Goal: Task Accomplishment & Management: Use online tool/utility

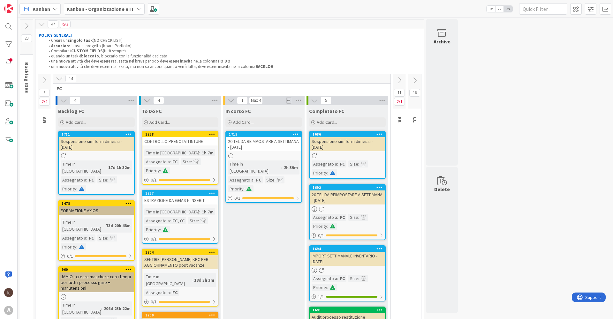
click at [46, 78] on icon at bounding box center [44, 80] width 7 height 7
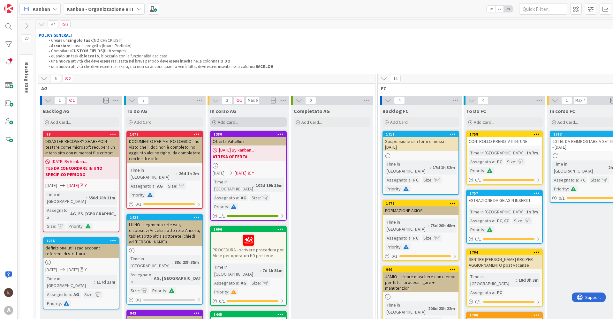
click at [243, 121] on div "Add Card..." at bounding box center [248, 123] width 77 height 10
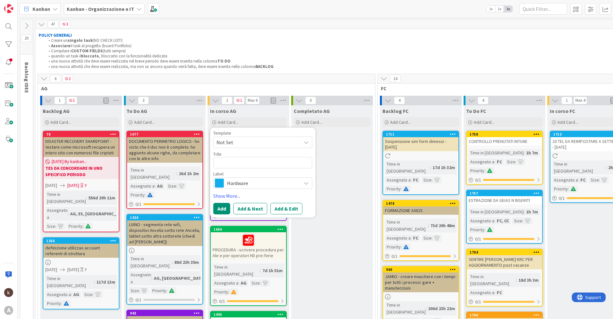
click at [350, 157] on div "Completato AG Add Card..." at bounding box center [332, 273] width 82 height 336
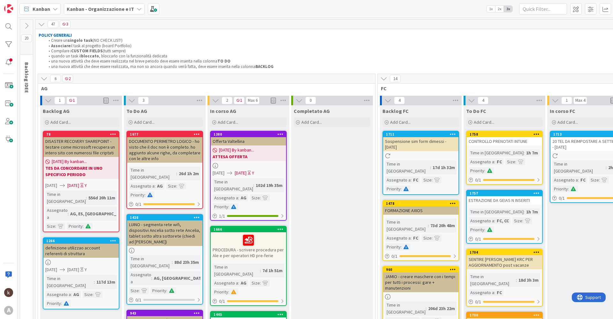
drag, startPoint x: 255, startPoint y: 157, endPoint x: 277, endPoint y: 134, distance: 32.1
click at [277, 134] on div at bounding box center [280, 134] width 11 height 4
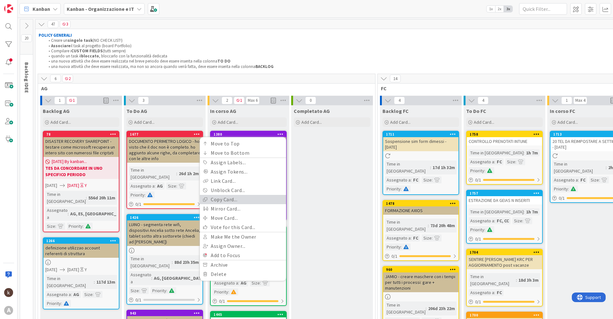
click at [236, 197] on link "Copy Card..." at bounding box center [243, 199] width 86 height 9
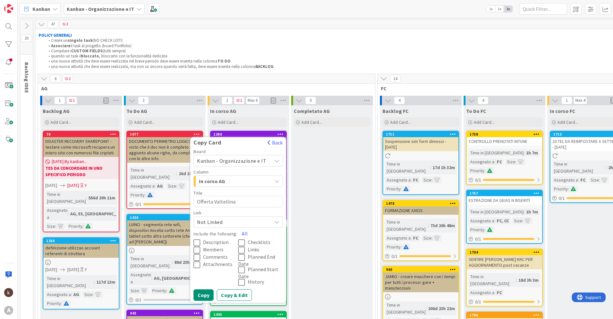
click at [243, 159] on span "Kanban - Organizzazione e IT" at bounding box center [231, 161] width 69 height 6
click at [230, 181] on span "In corso AG" at bounding box center [223, 181] width 48 height 8
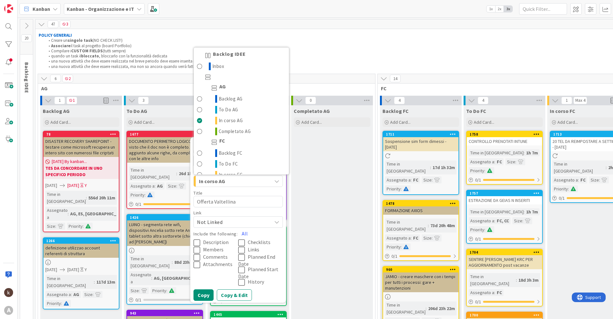
click at [230, 181] on span "In corso AG" at bounding box center [223, 181] width 48 height 8
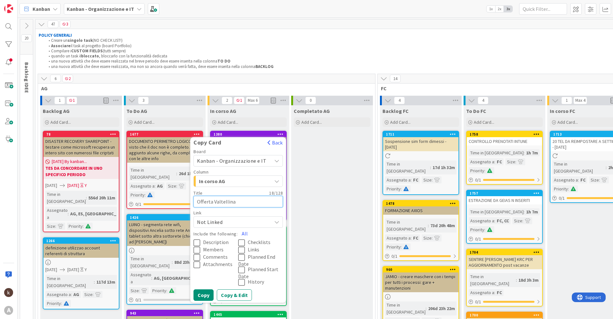
click at [246, 202] on textarea "Offerta Valtellina" at bounding box center [238, 201] width 89 height 11
type textarea "x"
type textarea "Offerta Valtellin"
type textarea "x"
type textarea "Offerta Valtelli"
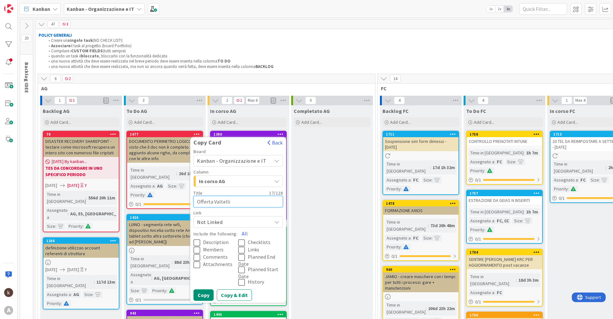
type textarea "x"
type textarea "Offerta Valtell"
type textarea "x"
type textarea "Offerta Valtel"
type textarea "x"
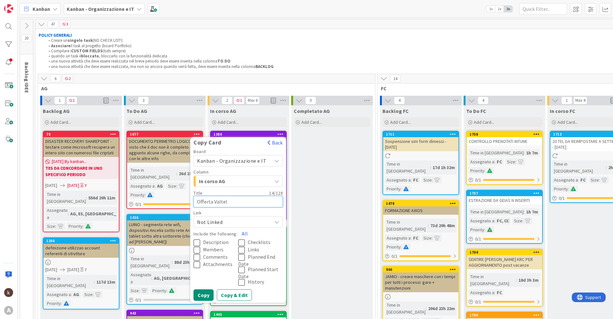
type textarea "Offerta Valte"
type textarea "x"
type textarea "Offerta Valt"
type textarea "x"
type textarea "Offerta Val"
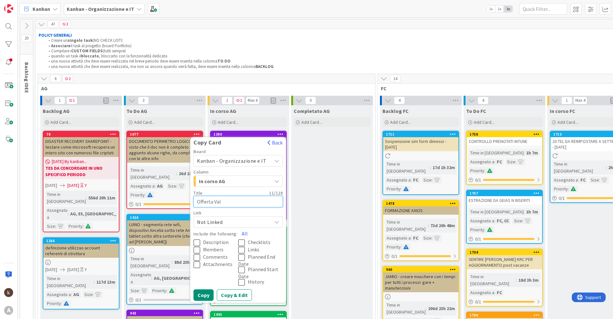
type textarea "x"
type textarea "Offerta Va"
type textarea "x"
type textarea "Offerta V"
type textarea "x"
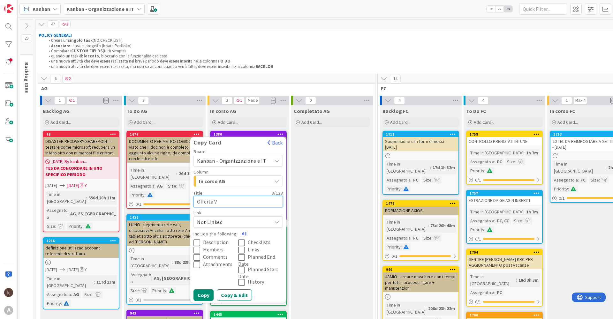
type textarea "Offerta"
type textarea "x"
type textarea "Offerta F"
type textarea "x"
type textarea "Offerta Fo"
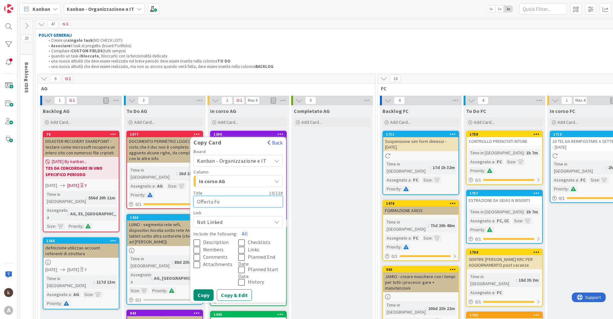
type textarea "x"
type textarea "Offerta For"
type textarea "x"
type textarea "Offerta Fort"
type textarea "x"
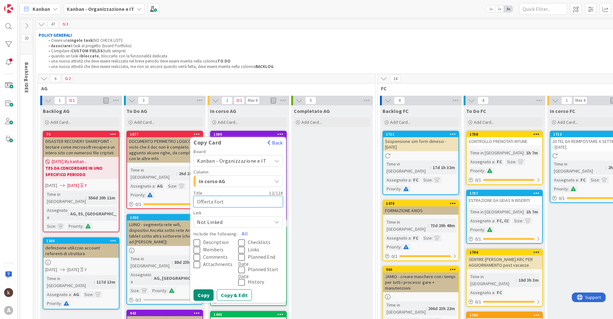
type textarea "Offerta Forti"
type textarea "x"
type textarea "Offerta Fortig"
type textarea "x"
type textarea "Offerta Fortiga"
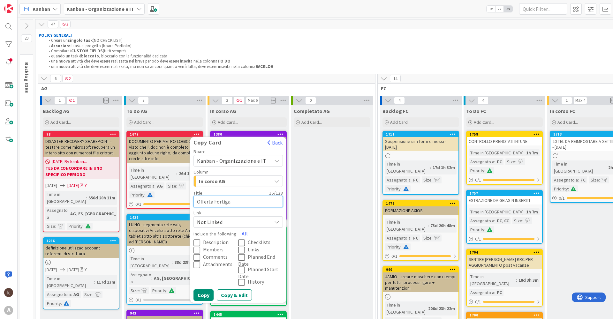
type textarea "x"
type textarea "Offerta Fortigat"
type textarea "x"
type textarea "Offerta Fortigate"
type textarea "x"
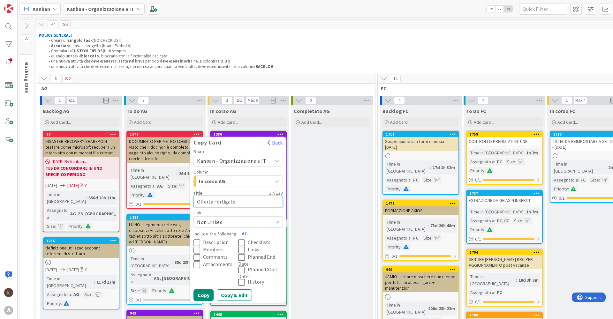
type textarea "Offerta Fortigate"
type textarea "x"
type textarea "Offerta Fortigate S"
type textarea "x"
type textarea "Offerta Fortigate So"
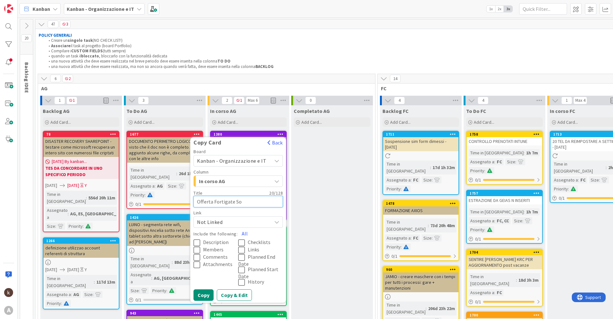
type textarea "x"
type textarea "Offerta Fortigate Sog"
type textarea "x"
type textarea "Offerta Fortigate Soge"
type textarea "x"
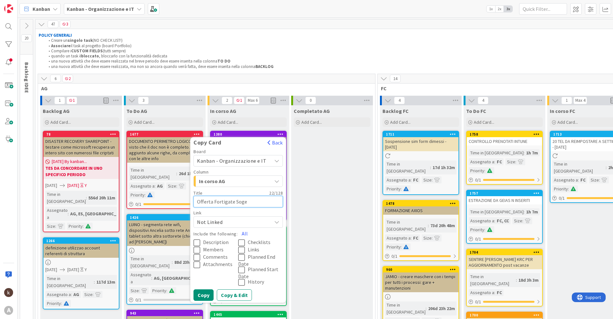
type textarea "Offerta Fortigate Soges"
type textarea "x"
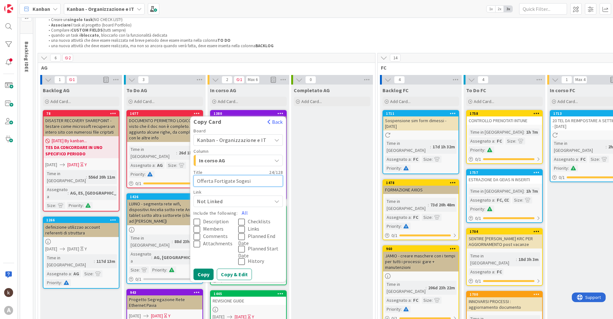
scroll to position [32, 0]
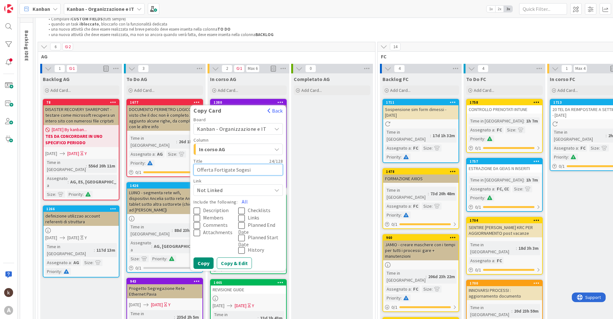
type textarea "Offerta Fortigate Sogesi"
click at [196, 210] on icon at bounding box center [199, 211] width 10 height 8
click at [243, 190] on span "Not Linked" at bounding box center [233, 190] width 72 height 9
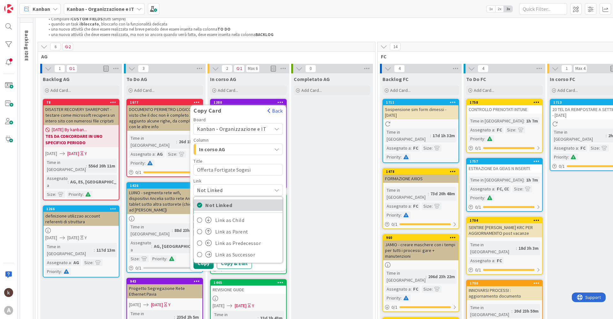
click at [233, 204] on span "Not Linked" at bounding box center [242, 206] width 74 height 10
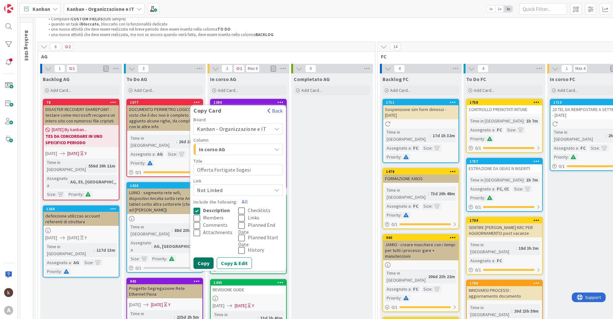
click at [203, 266] on button "Copy" at bounding box center [204, 263] width 20 height 11
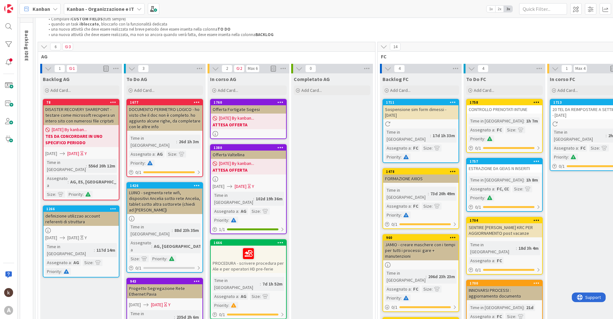
click at [263, 122] on b "ATTESA OFFERTA" at bounding box center [249, 125] width 72 height 6
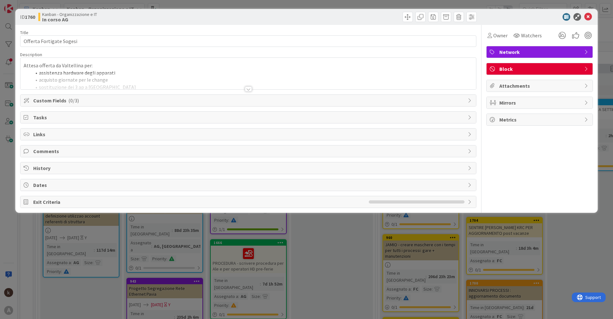
click at [562, 69] on span "Block" at bounding box center [541, 69] width 82 height 8
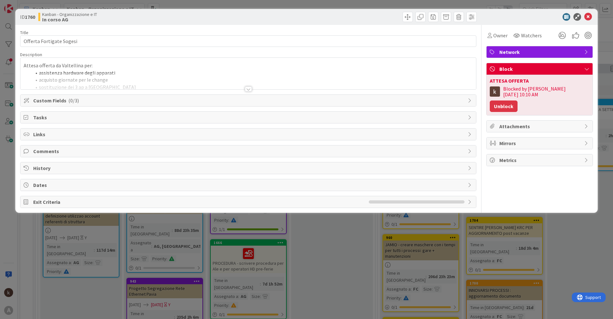
click at [518, 101] on button "Unblock" at bounding box center [504, 106] width 28 height 11
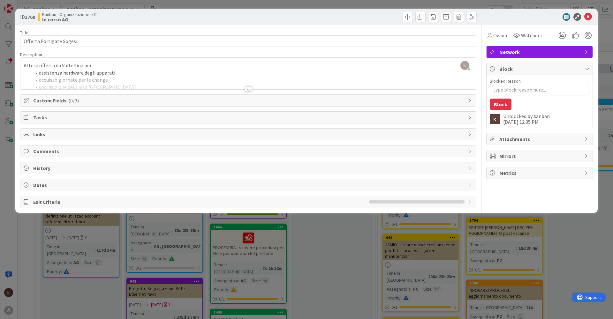
click at [139, 75] on div at bounding box center [248, 81] width 456 height 16
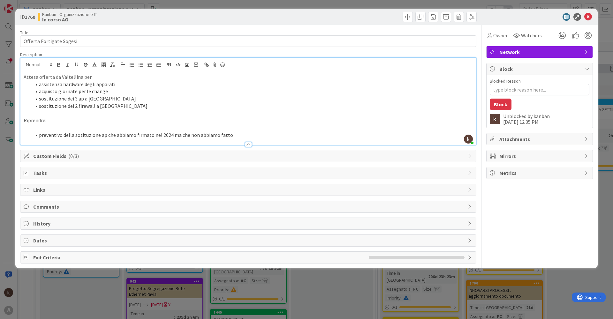
click at [147, 87] on li "assistenza hardware degli apparati" at bounding box center [252, 84] width 442 height 7
click at [115, 91] on li "acquisto giornate per le change" at bounding box center [252, 91] width 442 height 7
click at [104, 99] on li "sostituzione dei 3 ap a [GEOGRAPHIC_DATA]" at bounding box center [252, 98] width 442 height 7
click at [125, 106] on li "sostituzione dei 2 firewall a [GEOGRAPHIC_DATA]" at bounding box center [252, 106] width 442 height 7
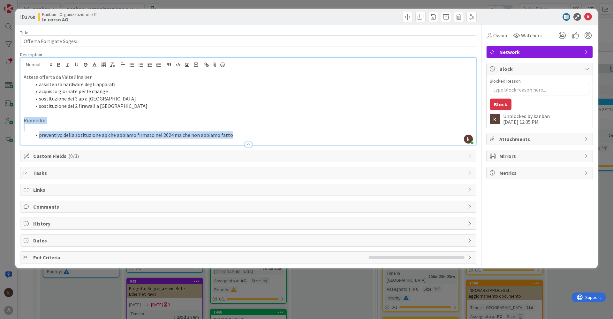
drag, startPoint x: 234, startPoint y: 136, endPoint x: 16, endPoint y: 123, distance: 218.9
click at [16, 123] on div "ID 1760 Kanban - Organizzazione e IT In corso AG Title 24 / 128 Offerta Fortiga…" at bounding box center [306, 139] width 583 height 260
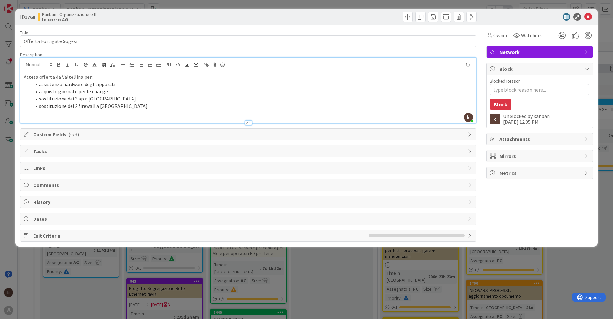
type textarea "x"
drag, startPoint x: 94, startPoint y: 79, endPoint x: 16, endPoint y: 76, distance: 77.7
click at [16, 76] on div "ID 1760 Kanban - Organizzazione e IT In corso AG Title 24 / 128 Offerta Fortiga…" at bounding box center [306, 128] width 583 height 238
click at [121, 84] on li "assistenza hardware degli apparati" at bounding box center [252, 84] width 442 height 7
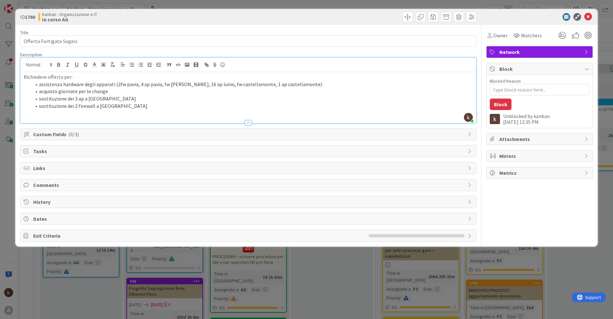
click at [118, 92] on li "acquisto giornate per le change" at bounding box center [252, 91] width 442 height 7
click at [107, 98] on li "sostituzione dei 3 ap a [GEOGRAPHIC_DATA]" at bounding box center [252, 98] width 442 height 7
click at [142, 103] on li "sostituzione dei 2 firewall a [GEOGRAPHIC_DATA]" at bounding box center [252, 106] width 442 height 7
click at [104, 132] on span "Custom Fields ( 0/3 )" at bounding box center [249, 135] width 432 height 8
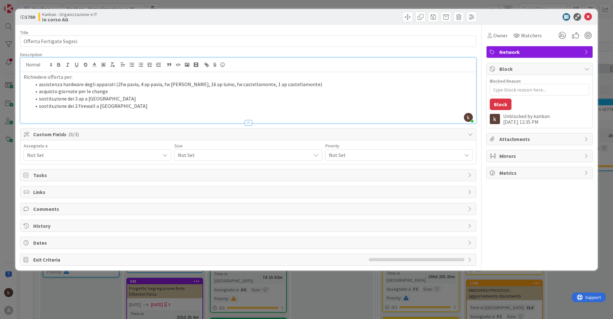
drag, startPoint x: 37, startPoint y: 154, endPoint x: 43, endPoint y: 154, distance: 6.4
click at [41, 154] on span "Not Set" at bounding box center [93, 155] width 133 height 8
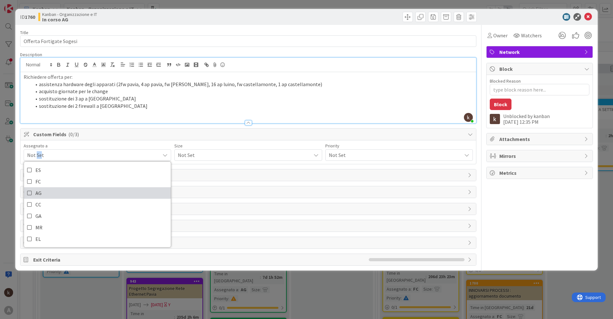
drag, startPoint x: 43, startPoint y: 154, endPoint x: 29, endPoint y: 194, distance: 41.9
click at [29, 194] on icon at bounding box center [29, 193] width 5 height 10
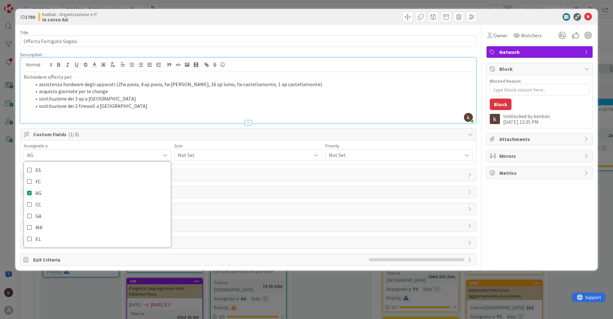
click at [189, 158] on span "Not Set" at bounding box center [243, 155] width 130 height 9
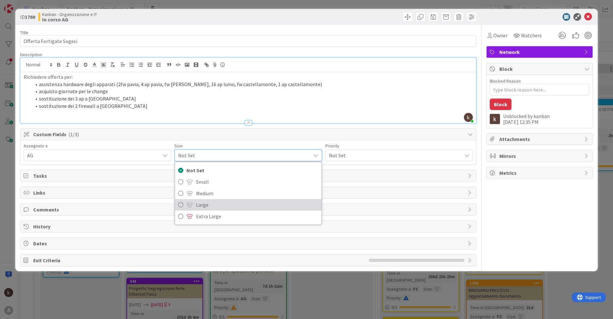
click at [199, 201] on span "Large" at bounding box center [257, 205] width 122 height 10
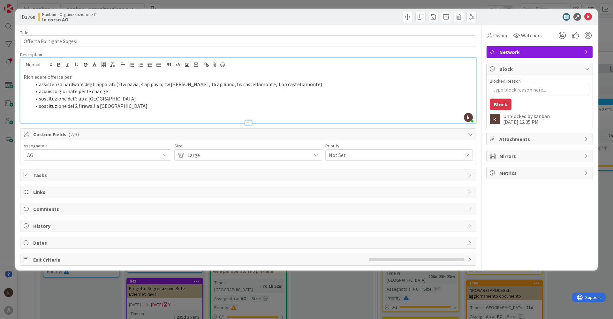
click at [338, 157] on span "Not Set" at bounding box center [394, 155] width 130 height 9
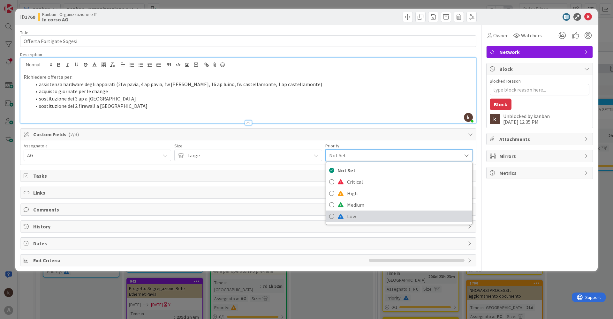
click at [351, 218] on span "Low" at bounding box center [408, 217] width 122 height 10
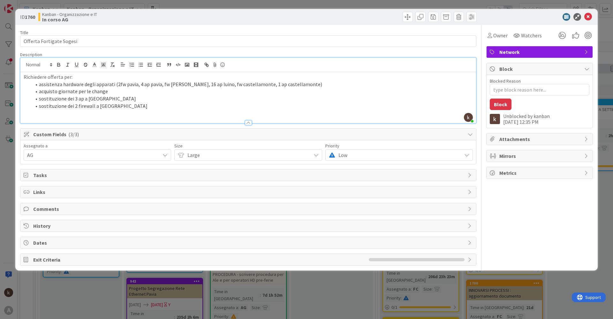
click at [66, 192] on span "Links" at bounding box center [249, 192] width 432 height 8
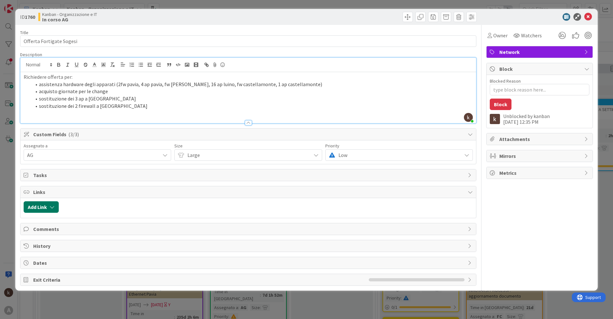
click at [48, 210] on button "Add Link" at bounding box center [41, 207] width 35 height 11
click at [67, 248] on span "Current Board" at bounding box center [66, 246] width 72 height 9
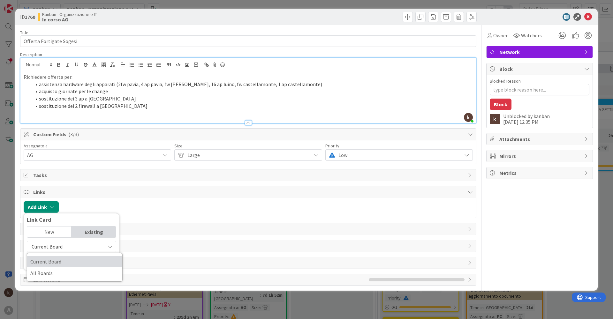
click at [56, 263] on span "Current Board" at bounding box center [74, 262] width 89 height 10
drag, startPoint x: 83, startPoint y: 249, endPoint x: 67, endPoint y: 264, distance: 22.4
click at [83, 249] on span "Current Board" at bounding box center [66, 246] width 72 height 9
click at [50, 273] on span "All Boards" at bounding box center [74, 274] width 89 height 10
type textarea "x"
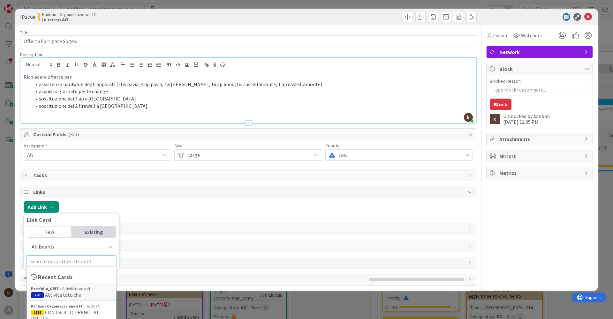
click at [68, 264] on input "text" at bounding box center [71, 261] width 89 height 11
type input "MBO"
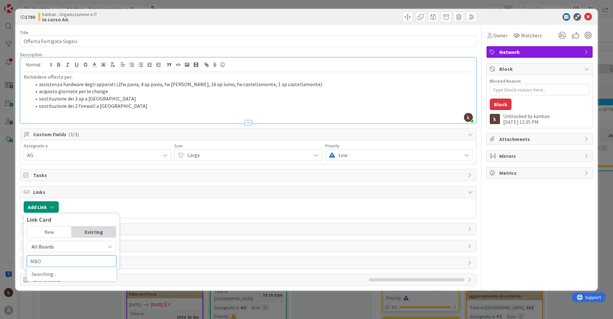
type textarea "x"
type input "MB"
type textarea "x"
type input "MBO"
type textarea "x"
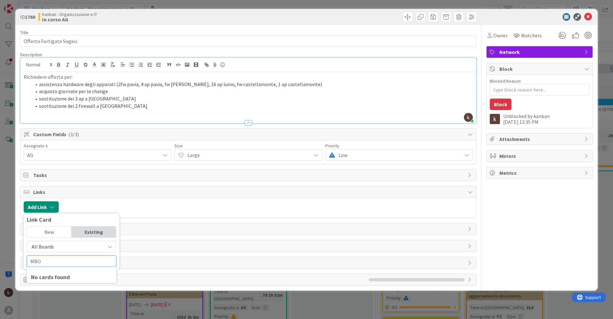
type input "MBO"
type textarea "x"
type input "MBO SIC"
type textarea "x"
type input "MBO SI"
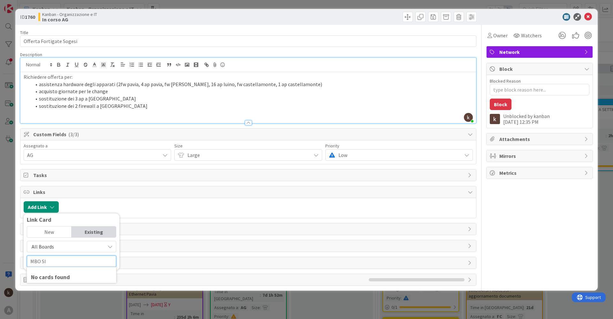
type textarea "x"
type input "M"
type textarea "x"
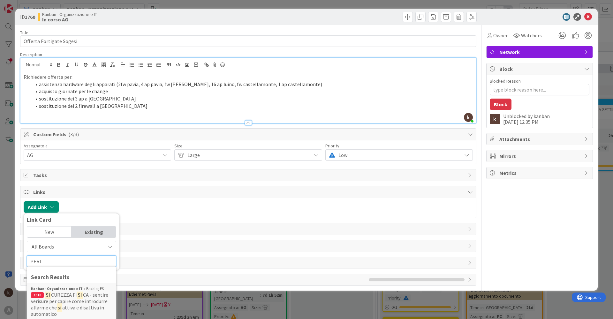
type input "PERIM"
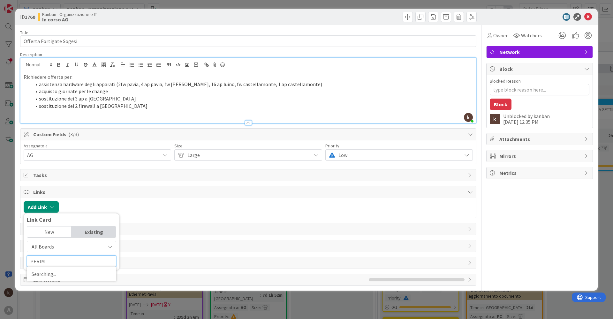
type textarea "x"
type input "P"
type input "MBO"
type textarea "x"
type input "MBO"
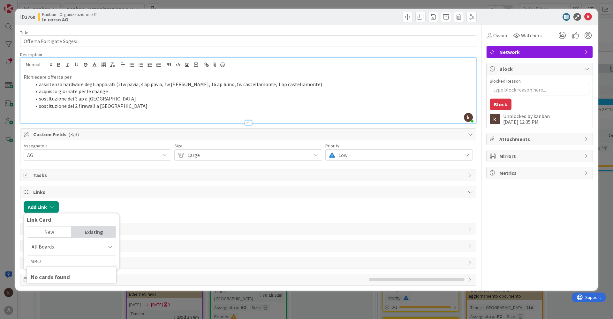
click at [53, 233] on div "New" at bounding box center [49, 232] width 44 height 11
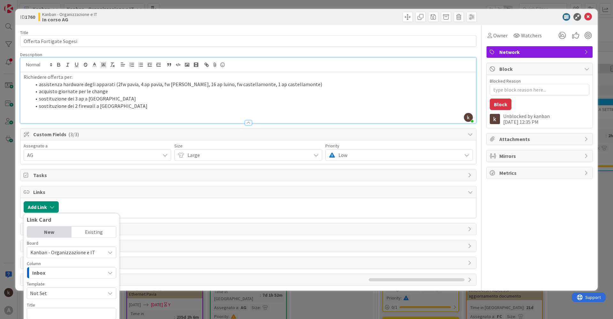
click at [91, 234] on div "Existing" at bounding box center [94, 232] width 44 height 11
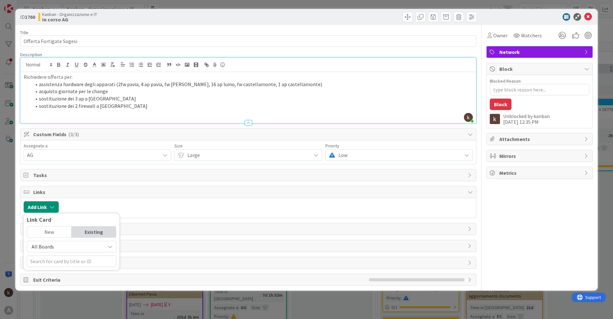
click at [74, 245] on span "All Boards" at bounding box center [66, 246] width 72 height 9
click at [53, 276] on span "All Boards" at bounding box center [74, 274] width 89 height 10
type textarea "x"
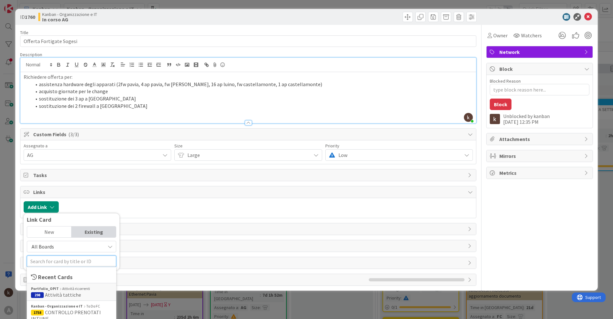
click at [57, 261] on input "text" at bounding box center [71, 261] width 89 height 11
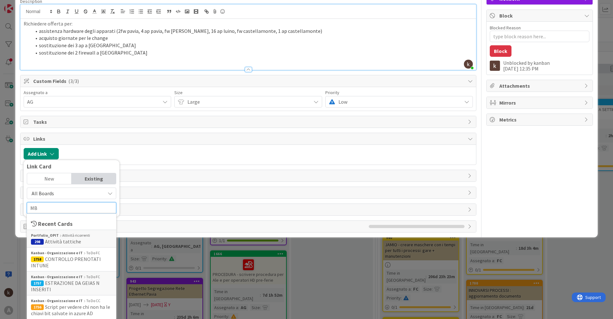
type input "MBO"
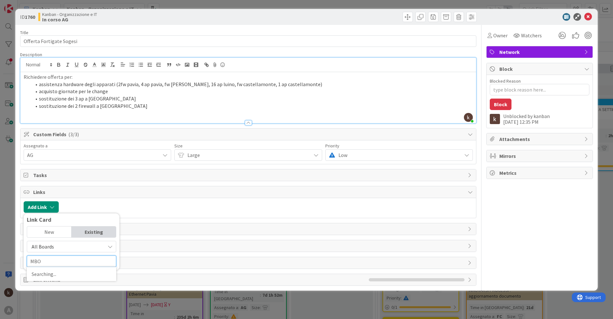
scroll to position [0, 0]
type textarea "x"
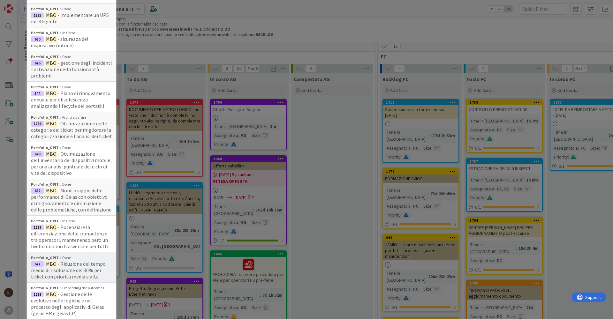
scroll to position [200, 0]
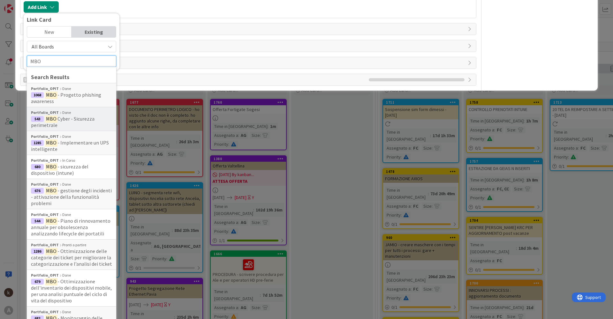
type input "MBO"
click at [86, 124] on span "543 MBO Cyber - Sicurezza perimetrale" at bounding box center [71, 122] width 81 height 13
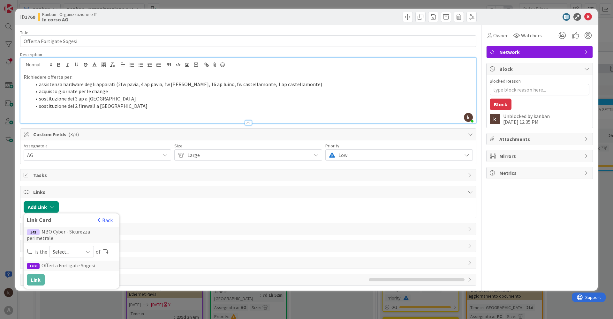
scroll to position [0, 0]
click at [71, 248] on span "Select..." at bounding box center [66, 252] width 27 height 9
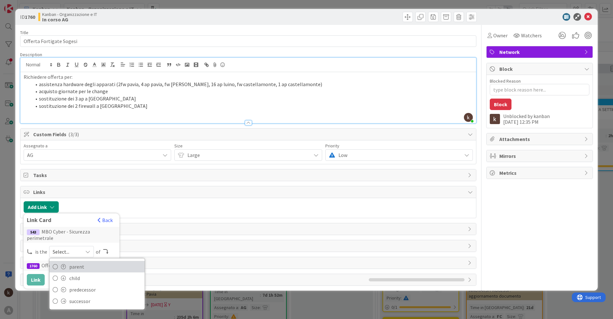
click at [76, 264] on span "parent" at bounding box center [105, 267] width 72 height 10
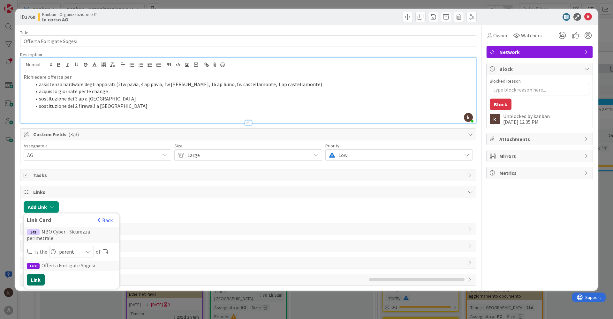
click at [38, 276] on button "Link" at bounding box center [36, 279] width 18 height 11
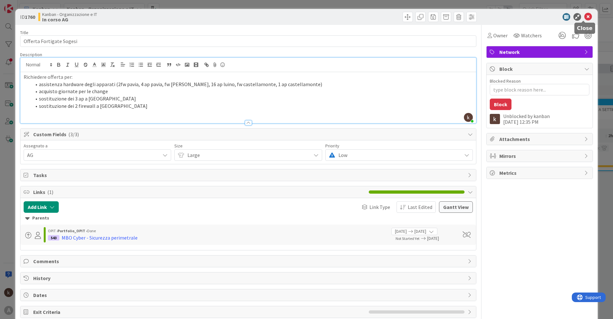
click at [585, 16] on icon at bounding box center [589, 17] width 8 height 8
type textarea "x"
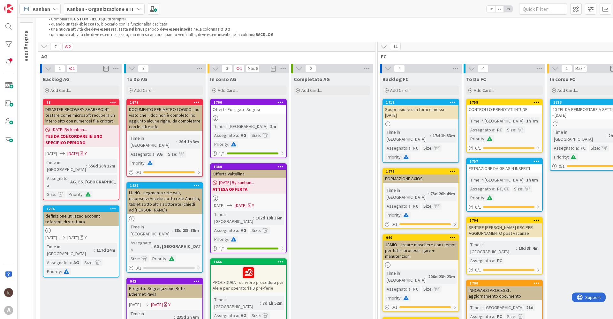
click at [328, 168] on div "Completato AG Add Card..." at bounding box center [332, 248] width 82 height 350
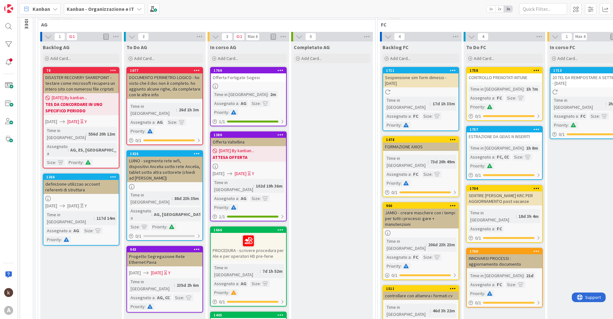
drag, startPoint x: 303, startPoint y: 208, endPoint x: 288, endPoint y: 241, distance: 35.6
click at [303, 208] on div "Completato AG Add Card..." at bounding box center [332, 217] width 82 height 350
